Goal: Register for event/course

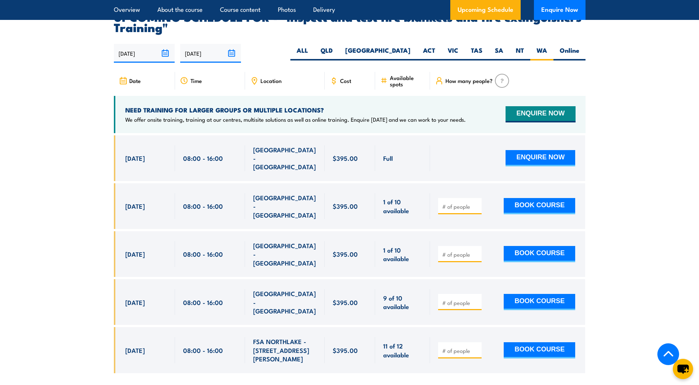
scroll to position [1342, 0]
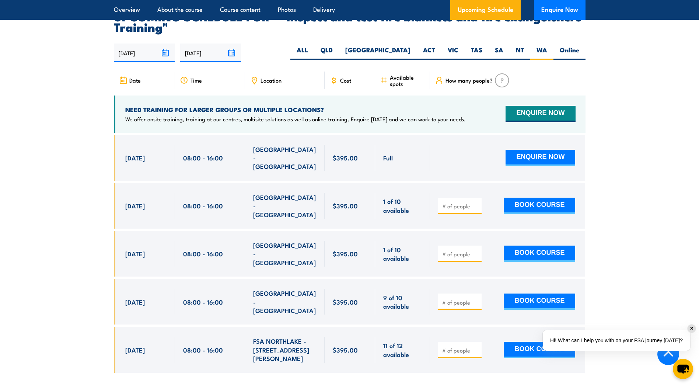
click at [452, 203] on input "number" at bounding box center [460, 205] width 37 height 7
type input "1"
click at [463, 204] on input "1" at bounding box center [460, 205] width 37 height 7
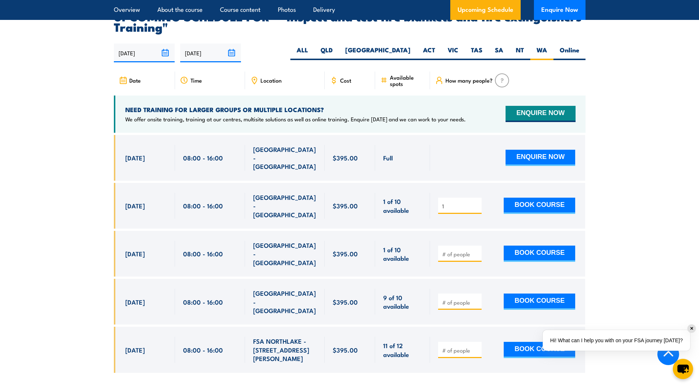
click at [463, 212] on section "UPCOMING SCHEDULE FOR - "Inspect and test fire blankets and fire extinguishers …" at bounding box center [349, 197] width 699 height 372
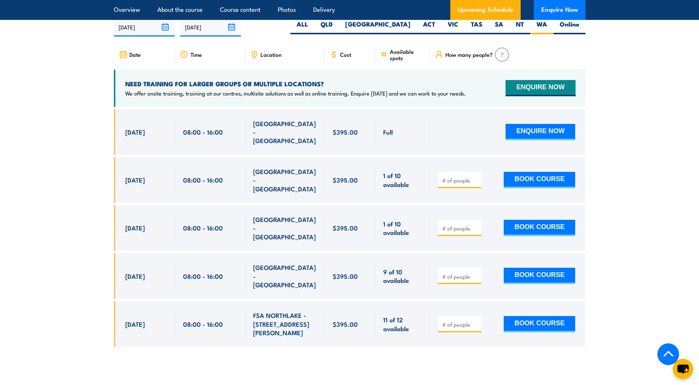
click at [452, 179] on input "number" at bounding box center [460, 179] width 37 height 7
type input "1"
click at [475, 179] on input "1" at bounding box center [460, 179] width 37 height 7
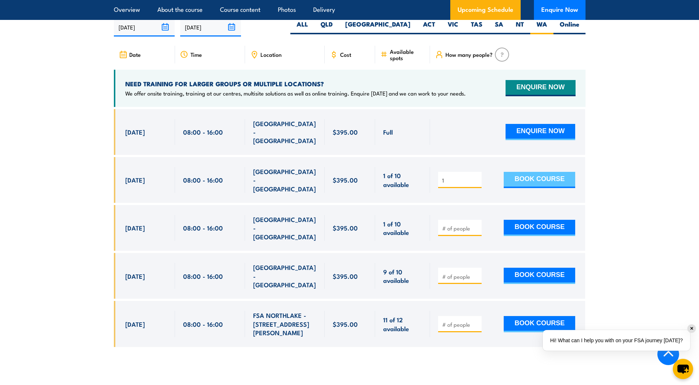
click at [533, 177] on button "BOOK COURSE" at bounding box center [539, 180] width 71 height 16
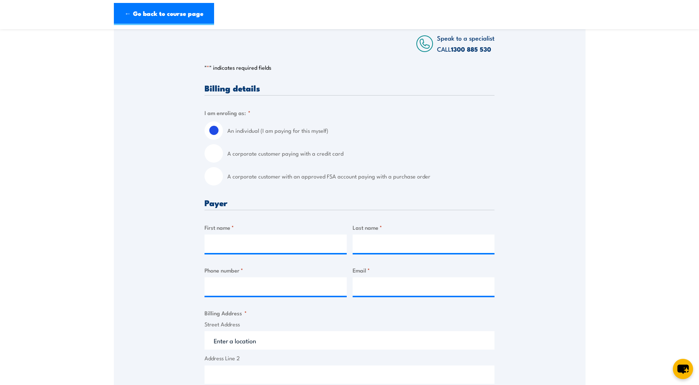
scroll to position [147, 0]
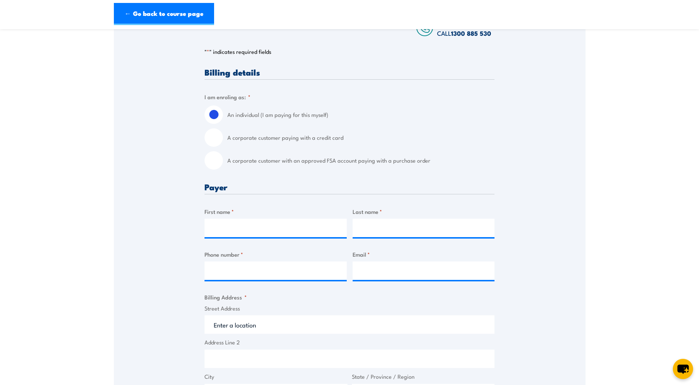
click at [214, 137] on input "A corporate customer paying with a credit card" at bounding box center [213, 137] width 18 height 18
radio input "true"
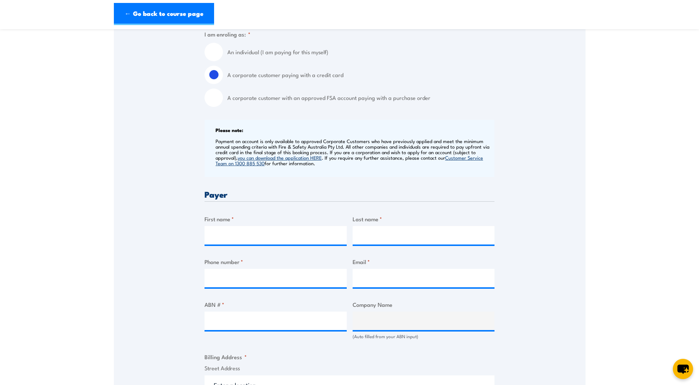
scroll to position [258, 0]
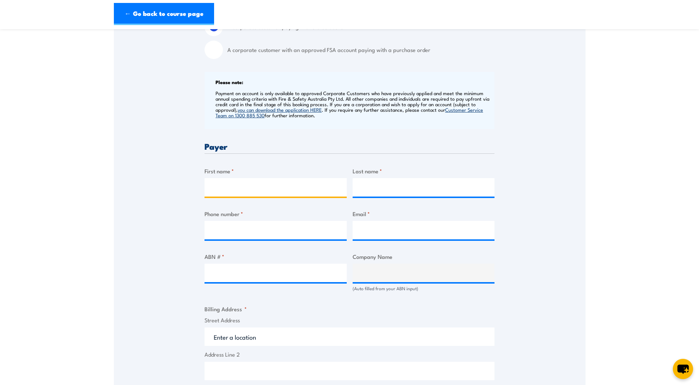
click at [265, 187] on input "First name *" at bounding box center [275, 187] width 142 height 18
type input "Ebony"
type input "[PERSON_NAME]"
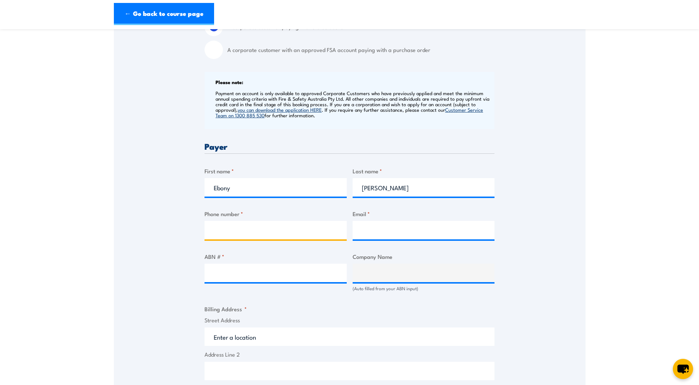
type input "1300911535"
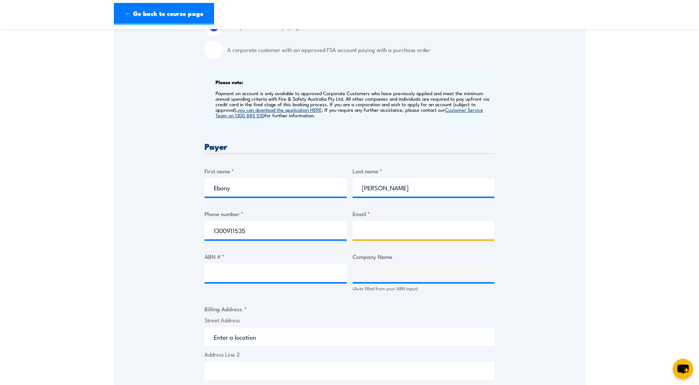
type input "ebonyfewkes@whittensgroup.com.au"
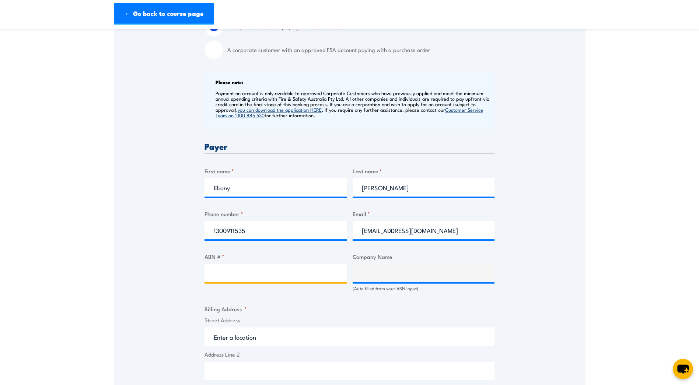
click at [252, 275] on input "ABN # *" at bounding box center [275, 272] width 142 height 18
click at [221, 279] on input "ABN # *" at bounding box center [275, 272] width 142 height 18
paste input "52 132 968 800"
type input "52 132 968 800"
click at [182, 297] on div "Speak to a specialist CALL 1300 885 530 CALL 1300 885 530 " * " indicates requi…" at bounding box center [350, 279] width 472 height 798
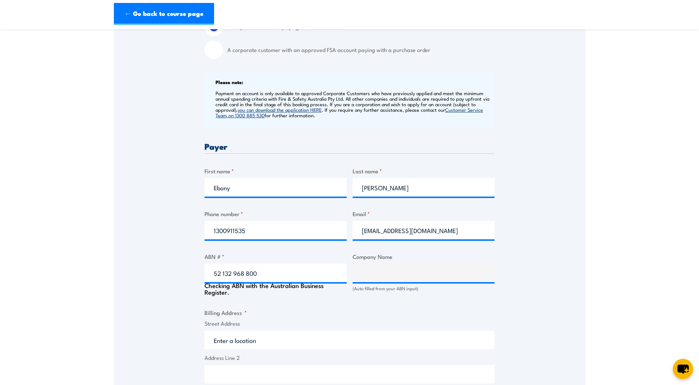
type input "WHITTENS PTY LIMITED"
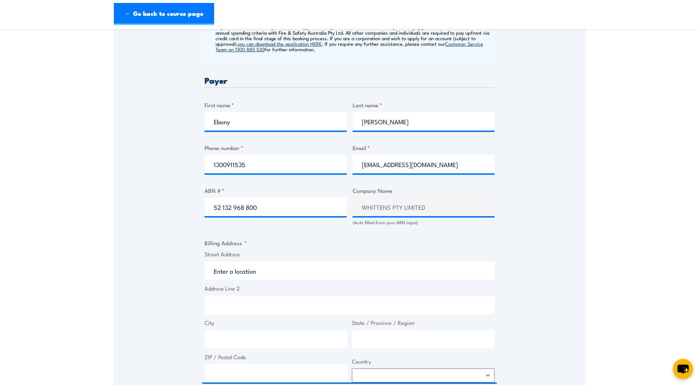
scroll to position [332, 0]
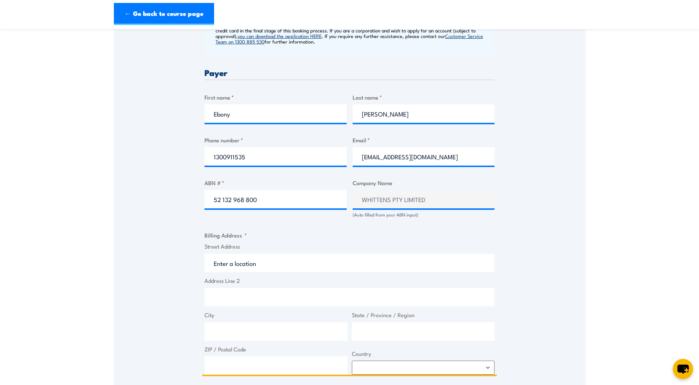
click at [249, 265] on input "Street Address" at bounding box center [349, 262] width 290 height 18
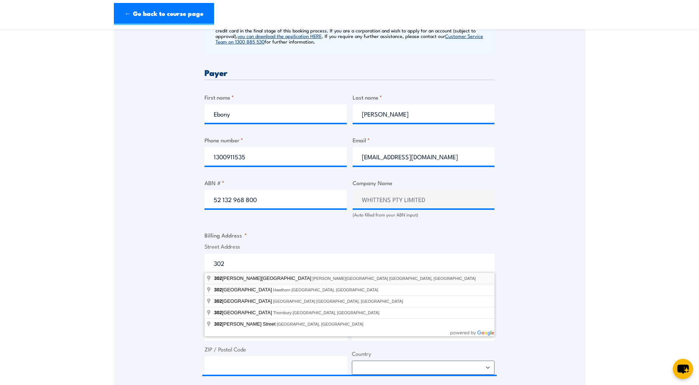
type input "302 Selby Street North, Osborne Park WA, Australia"
type input "302 Selby St N"
type input "Osborne Park"
type input "[GEOGRAPHIC_DATA]"
type input "6017"
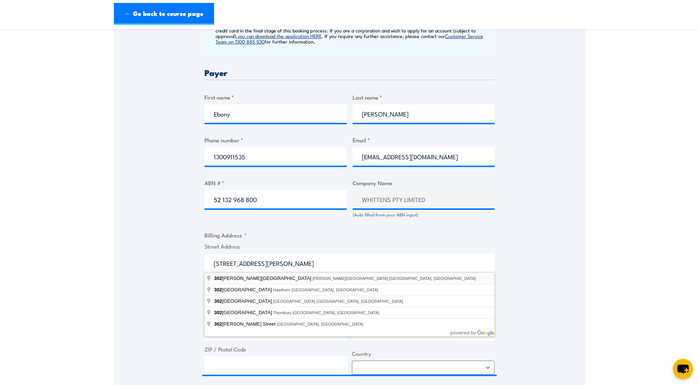
select select "Australia"
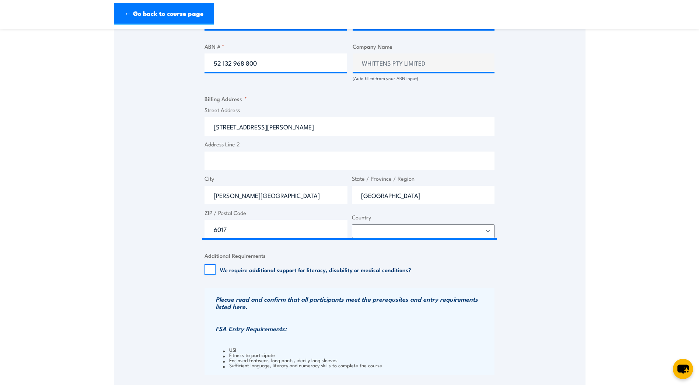
scroll to position [479, 0]
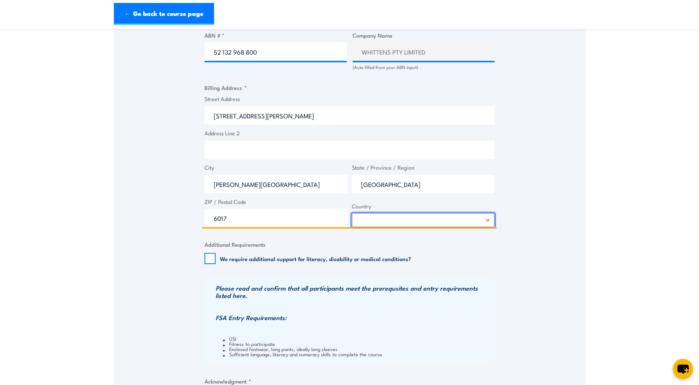
click at [403, 218] on select "Afghanistan Albania Algeria American Samoa Andorra Angola Anguilla Antarctica A…" at bounding box center [423, 220] width 143 height 14
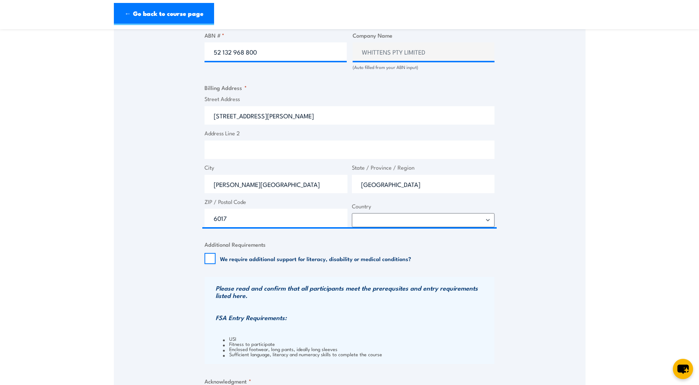
click at [546, 265] on div "Speak to a specialist CALL 1300 885 530 CALL 1300 885 530 " * " indicates requi…" at bounding box center [350, 56] width 472 height 794
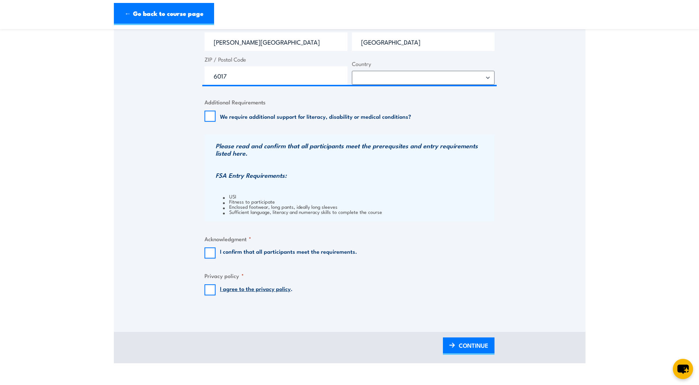
scroll to position [626, 0]
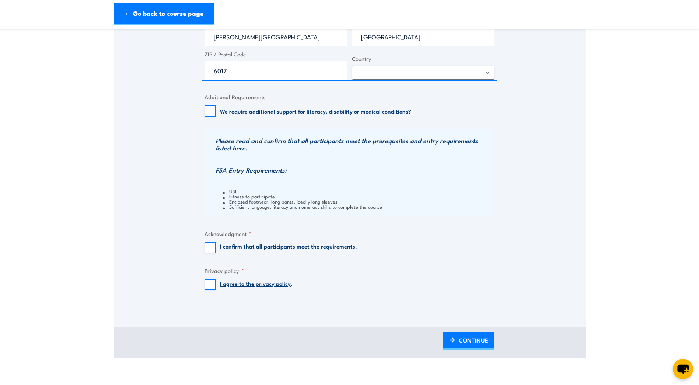
click at [252, 248] on label "I confirm that all participants meet the requirements." at bounding box center [288, 247] width 137 height 11
click at [216, 248] on input "I confirm that all participants meet the requirements." at bounding box center [209, 247] width 11 height 11
checkbox input "true"
click at [209, 288] on input "I agree to the privacy policy ." at bounding box center [209, 284] width 11 height 11
checkbox input "true"
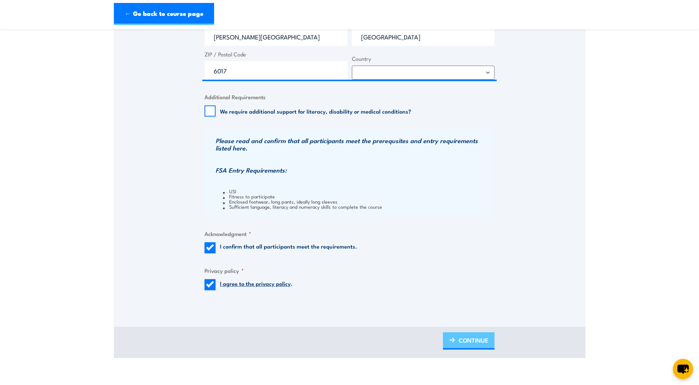
click at [451, 338] on img at bounding box center [452, 339] width 6 height 5
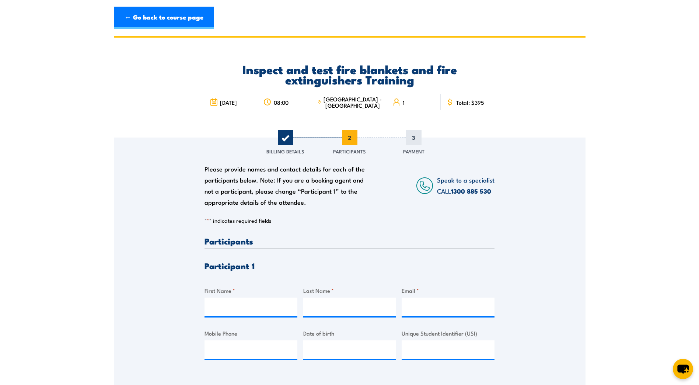
scroll to position [0, 0]
click at [234, 307] on input "First Name *" at bounding box center [250, 307] width 93 height 18
type input "John"
click at [316, 311] on input "Last Name *" at bounding box center [349, 307] width 93 height 18
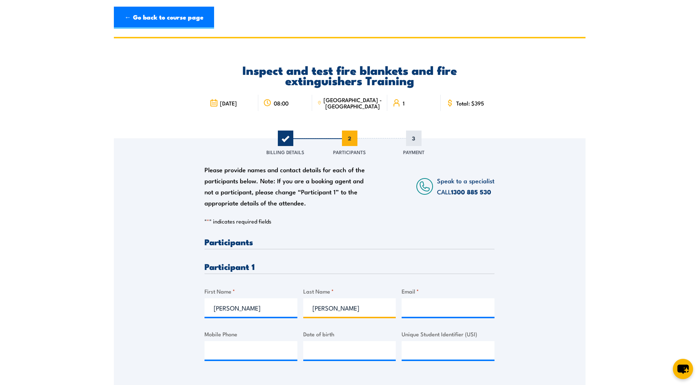
type input "Crawford"
click at [432, 309] on input "Email *" at bounding box center [448, 307] width 93 height 18
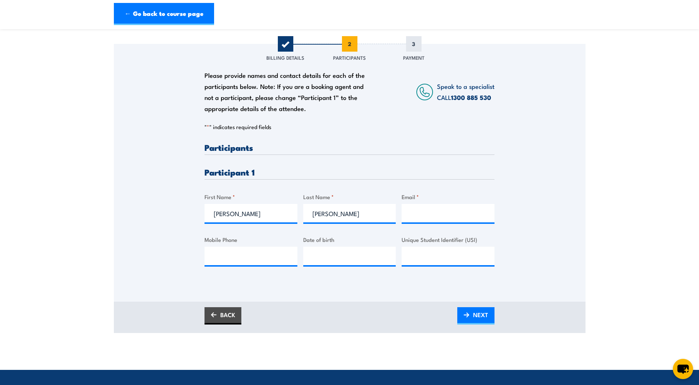
scroll to position [111, 0]
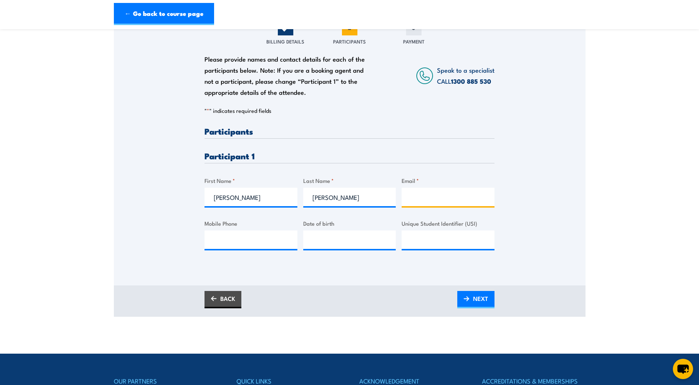
click at [413, 199] on input "Email *" at bounding box center [448, 197] width 93 height 18
paste input "johncrawford@whittensgroup.com.au"
type input "johncrawford@whittensgroup.com.au"
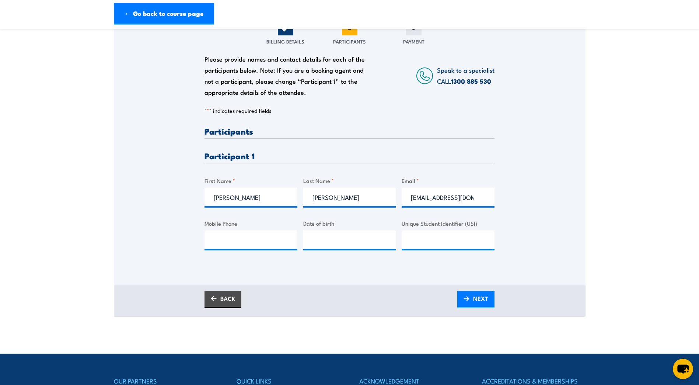
click at [603, 211] on section "Inspect and test fire blankets and fire extinguishers Training 27 October 2025 …" at bounding box center [349, 121] width 699 height 390
click at [475, 300] on span "NEXT" at bounding box center [480, 298] width 15 height 20
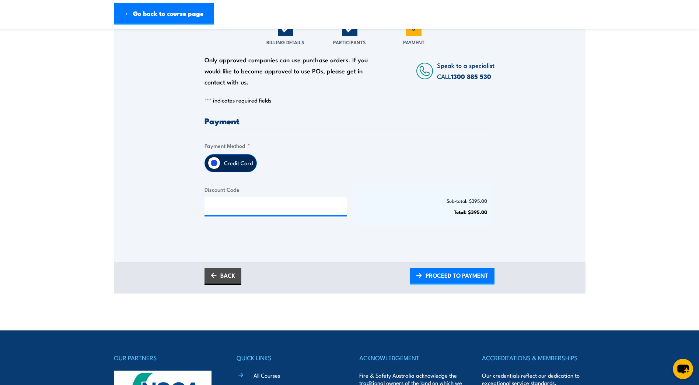
scroll to position [111, 0]
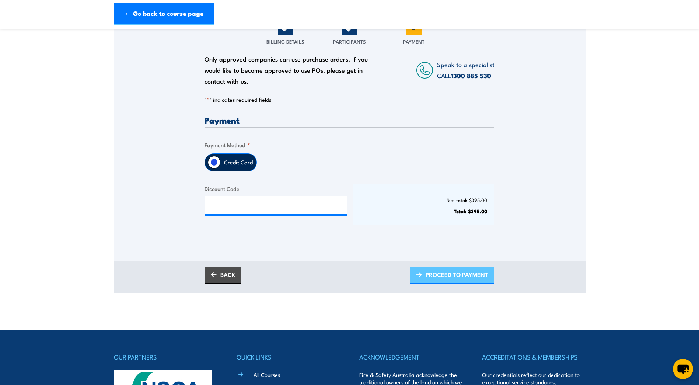
click at [465, 273] on span "PROCEED TO PAYMENT" at bounding box center [456, 275] width 63 height 20
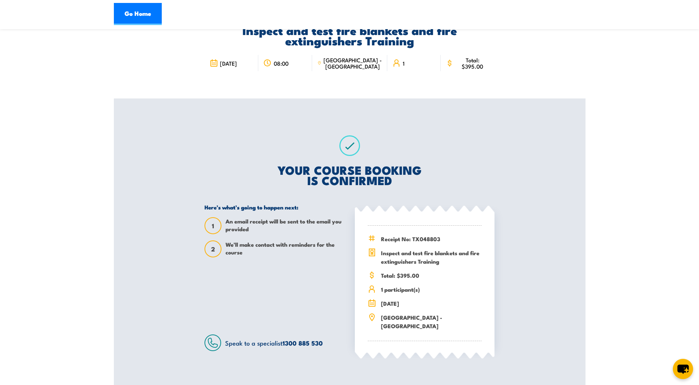
scroll to position [37, 0]
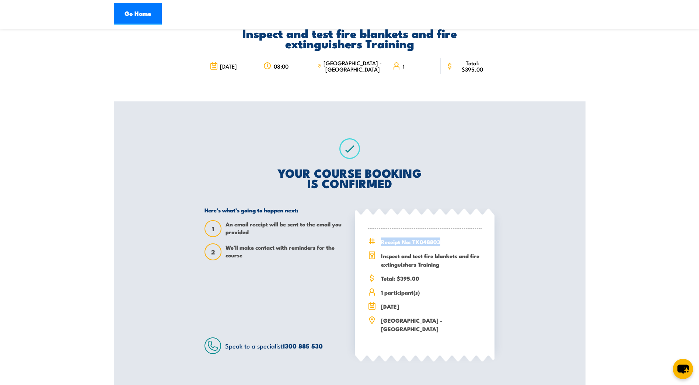
drag, startPoint x: 442, startPoint y: 242, endPoint x: 363, endPoint y: 242, distance: 79.6
click at [363, 242] on div "Receipt No: TX048803 Total: $395.00" at bounding box center [425, 285] width 140 height 138
click at [634, 172] on section "Inspect and test fire blankets and fire extinguishers Training 27 October 2025 …" at bounding box center [349, 195] width 699 height 391
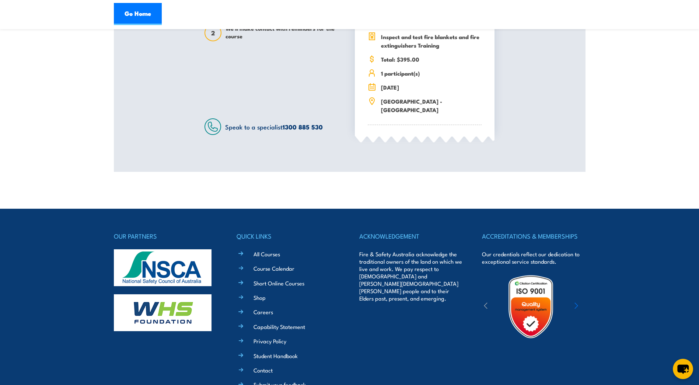
scroll to position [321, 0]
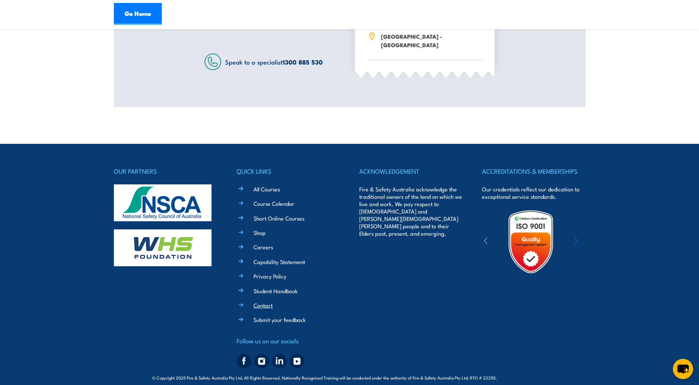
click at [268, 301] on link "Contact" at bounding box center [262, 305] width 19 height 8
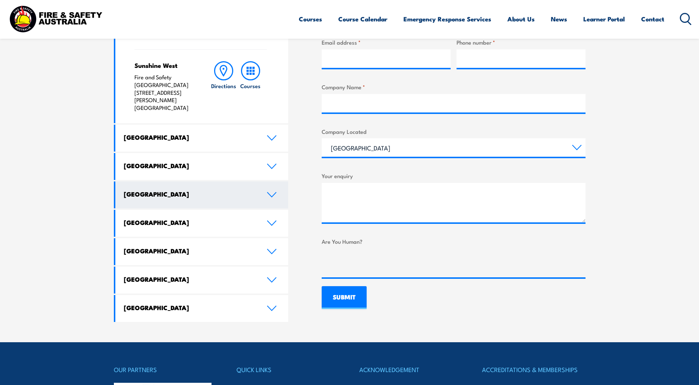
scroll to position [332, 0]
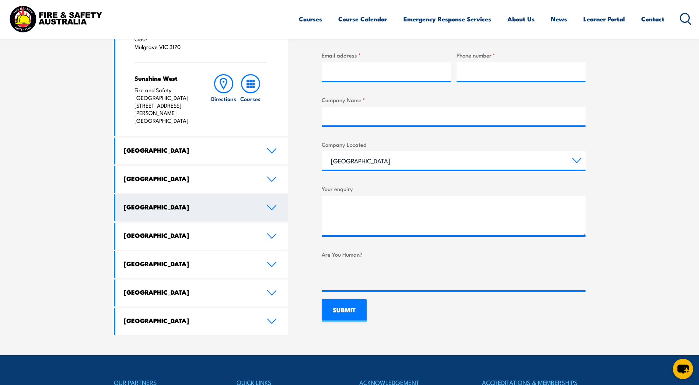
click at [239, 203] on h4 "[GEOGRAPHIC_DATA]" at bounding box center [190, 207] width 132 height 8
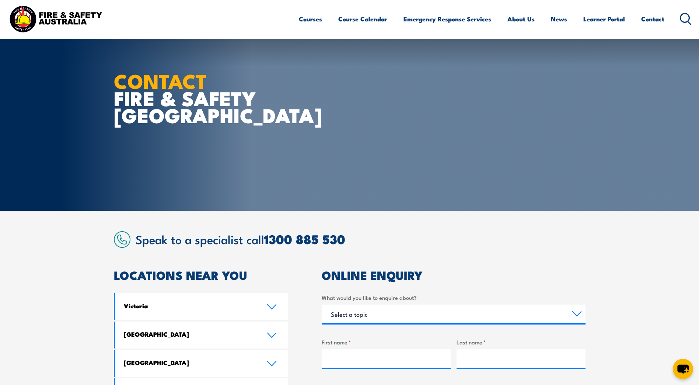
scroll to position [0, 0]
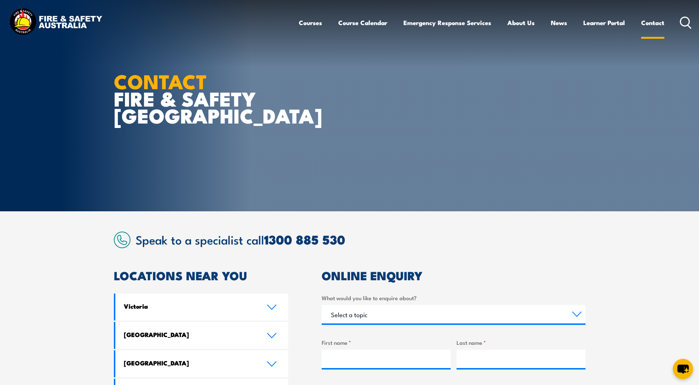
click at [656, 20] on link "Contact" at bounding box center [652, 23] width 23 height 20
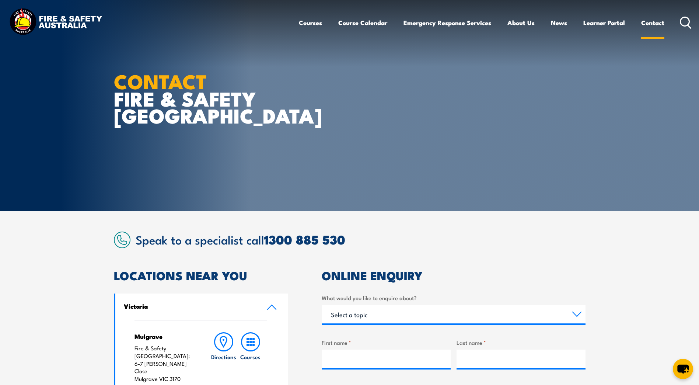
click at [651, 23] on link "Contact" at bounding box center [652, 23] width 23 height 20
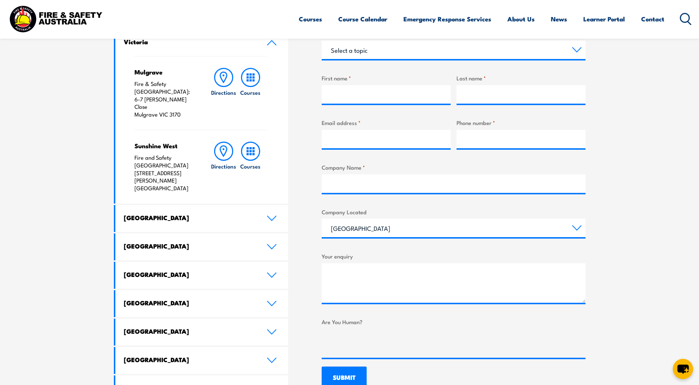
scroll to position [184, 0]
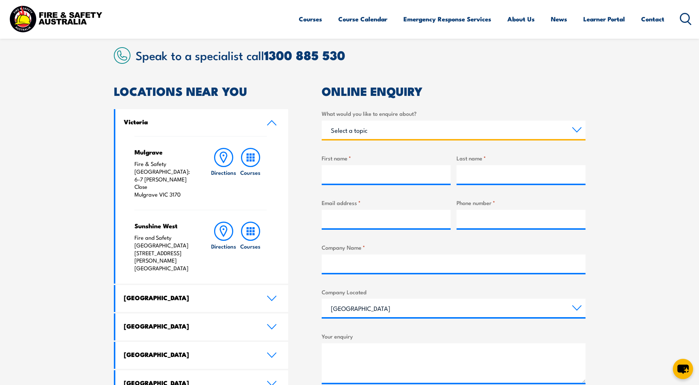
click at [379, 126] on select "Select a topic Training Emergency Response Services General Enquiry" at bounding box center [454, 129] width 264 height 18
select select "General Enquiry"
click at [322, 120] on select "Select a topic Training Emergency Response Services General Enquiry" at bounding box center [454, 129] width 264 height 18
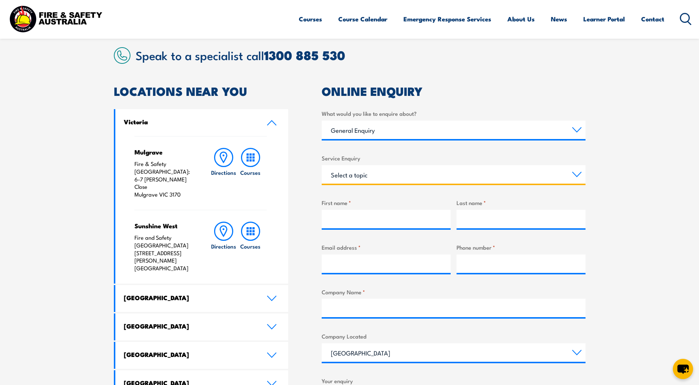
click at [349, 176] on select "Select a topic Assistance in completing an online enrolment booking Request a c…" at bounding box center [454, 174] width 264 height 18
select select "Pay an invoice or obtain a copy of an invoice"
click at [322, 165] on select "Select a topic Assistance in completing an online enrolment booking Request a c…" at bounding box center [454, 174] width 264 height 18
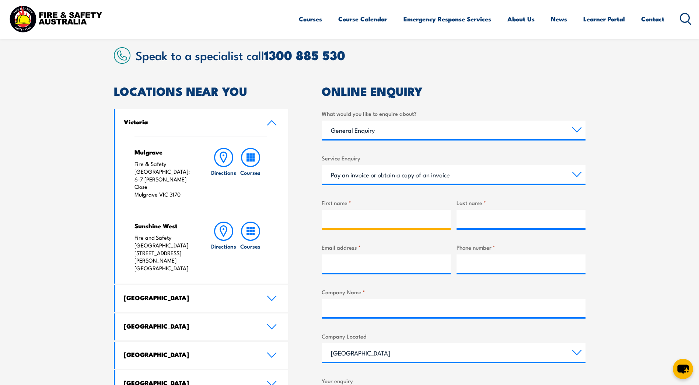
click at [350, 219] on input "First name *" at bounding box center [386, 219] width 129 height 18
type input "Ebony"
type input "[PERSON_NAME]"
type input "[EMAIL_ADDRESS][DOMAIN_NAME]"
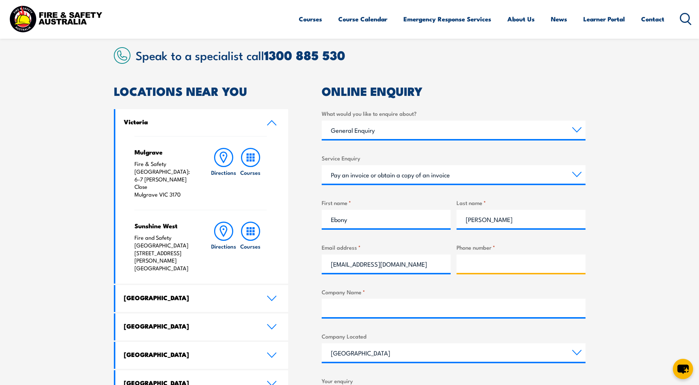
type input "1300911535"
type input "Whittens"
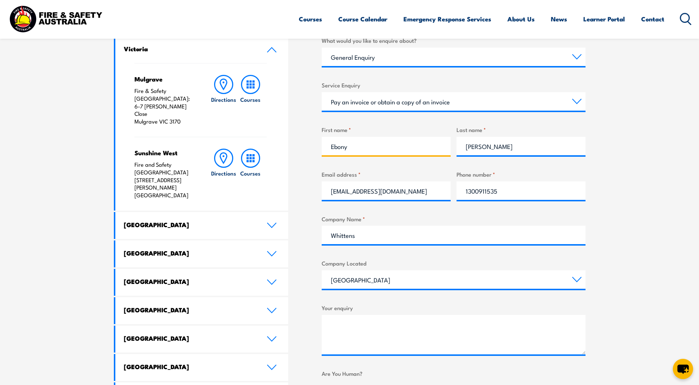
scroll to position [258, 0]
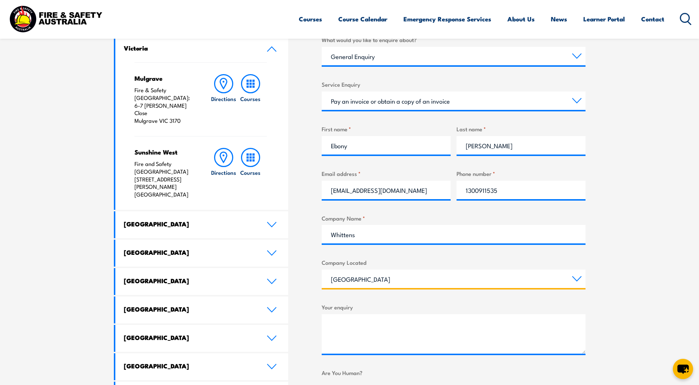
click at [378, 283] on select "[GEOGRAPHIC_DATA] [GEOGRAPHIC_DATA] [GEOGRAPHIC_DATA] [GEOGRAPHIC_DATA] [GEOGRA…" at bounding box center [454, 278] width 264 height 18
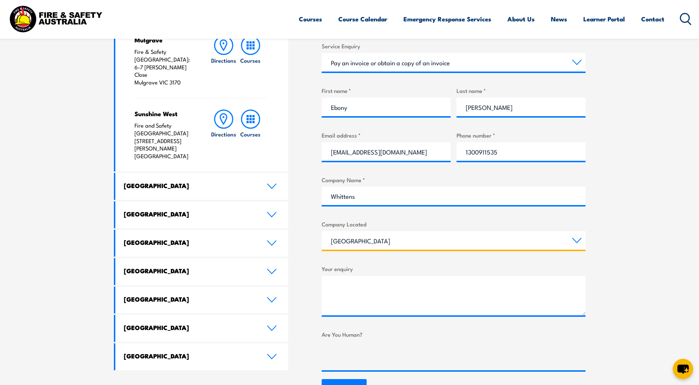
scroll to position [332, 0]
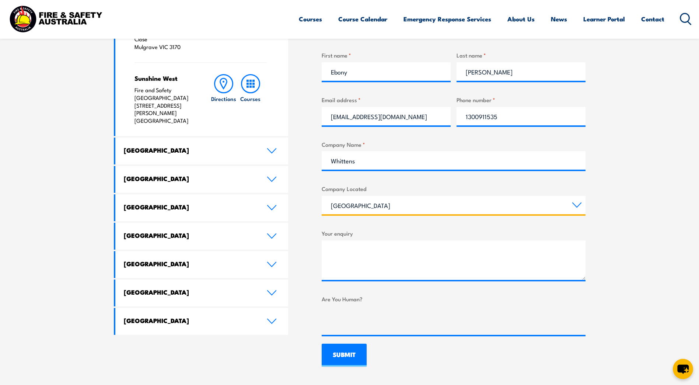
click at [364, 201] on select "[GEOGRAPHIC_DATA] [GEOGRAPHIC_DATA] [GEOGRAPHIC_DATA] [GEOGRAPHIC_DATA] [GEOGRA…" at bounding box center [454, 205] width 264 height 18
select select "[GEOGRAPHIC_DATA]"
click at [322, 196] on select "[GEOGRAPHIC_DATA] [GEOGRAPHIC_DATA] [GEOGRAPHIC_DATA] [GEOGRAPHIC_DATA] [GEOGRA…" at bounding box center [454, 205] width 264 height 18
click at [354, 252] on textarea "Your enquiry" at bounding box center [454, 259] width 264 height 39
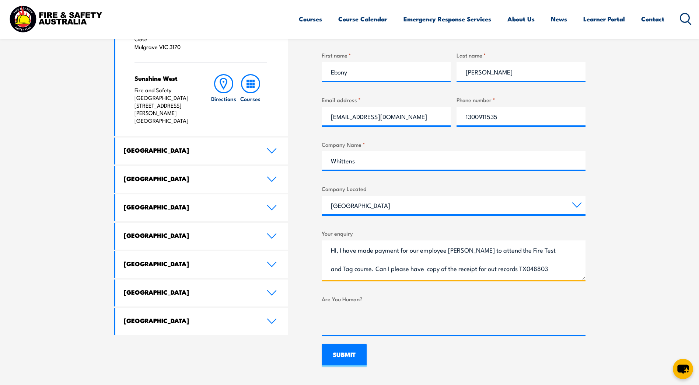
scroll to position [11, 0]
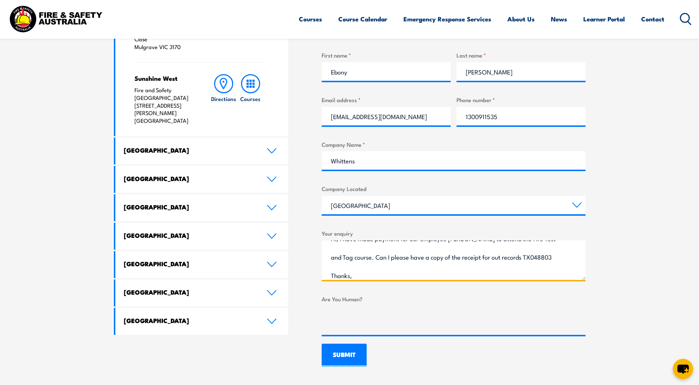
type textarea "HI, I have made payment for our employee [PERSON_NAME] to attend the Fire Test …"
click at [346, 355] on input "SUBMIT" at bounding box center [344, 354] width 45 height 23
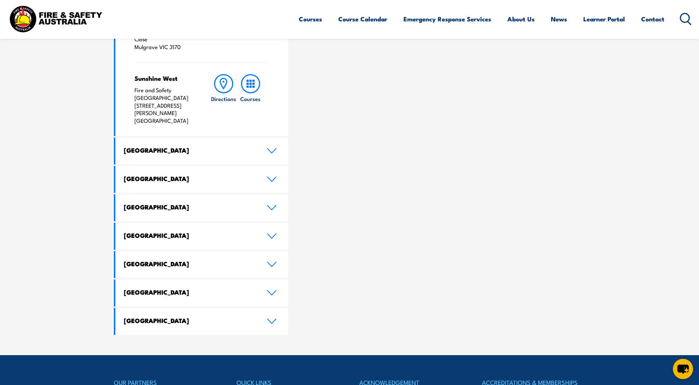
drag, startPoint x: 419, startPoint y: 121, endPoint x: 441, endPoint y: 103, distance: 28.2
click at [422, 119] on div "ONLINE ENQUIRY Thanks for contacting us! We will get in touch with you shortly.…" at bounding box center [454, 136] width 264 height 396
